Goal: Navigation & Orientation: Go to known website

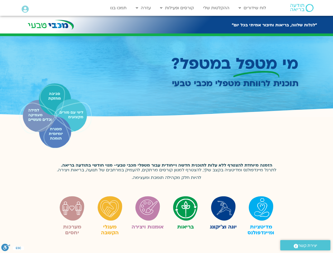
scroll to position [1118, 0]
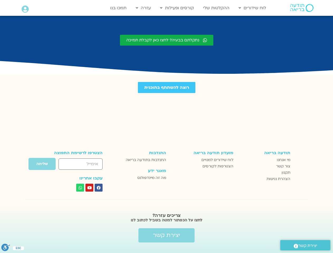
click at [166, 129] on div at bounding box center [166, 135] width 333 height 13
click at [252, 8] on link "לוח שידורים" at bounding box center [252, 8] width 33 height 10
click at [178, 8] on link "קורסים ופעילות" at bounding box center [176, 8] width 39 height 10
click at [144, 8] on link "עזרה" at bounding box center [143, 8] width 20 height 10
click at [25, 9] on icon at bounding box center [25, 9] width 7 height 7
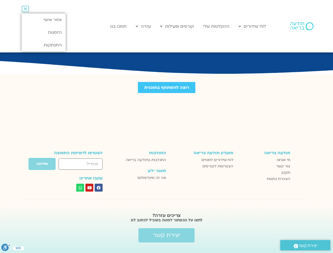
click at [25, 9] on icon at bounding box center [25, 8] width 7 height 7
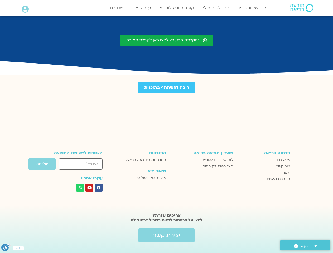
click at [6, 248] on icon "סרגל נגישות" at bounding box center [5, 247] width 3 height 4
